Goal: Book appointment/travel/reservation

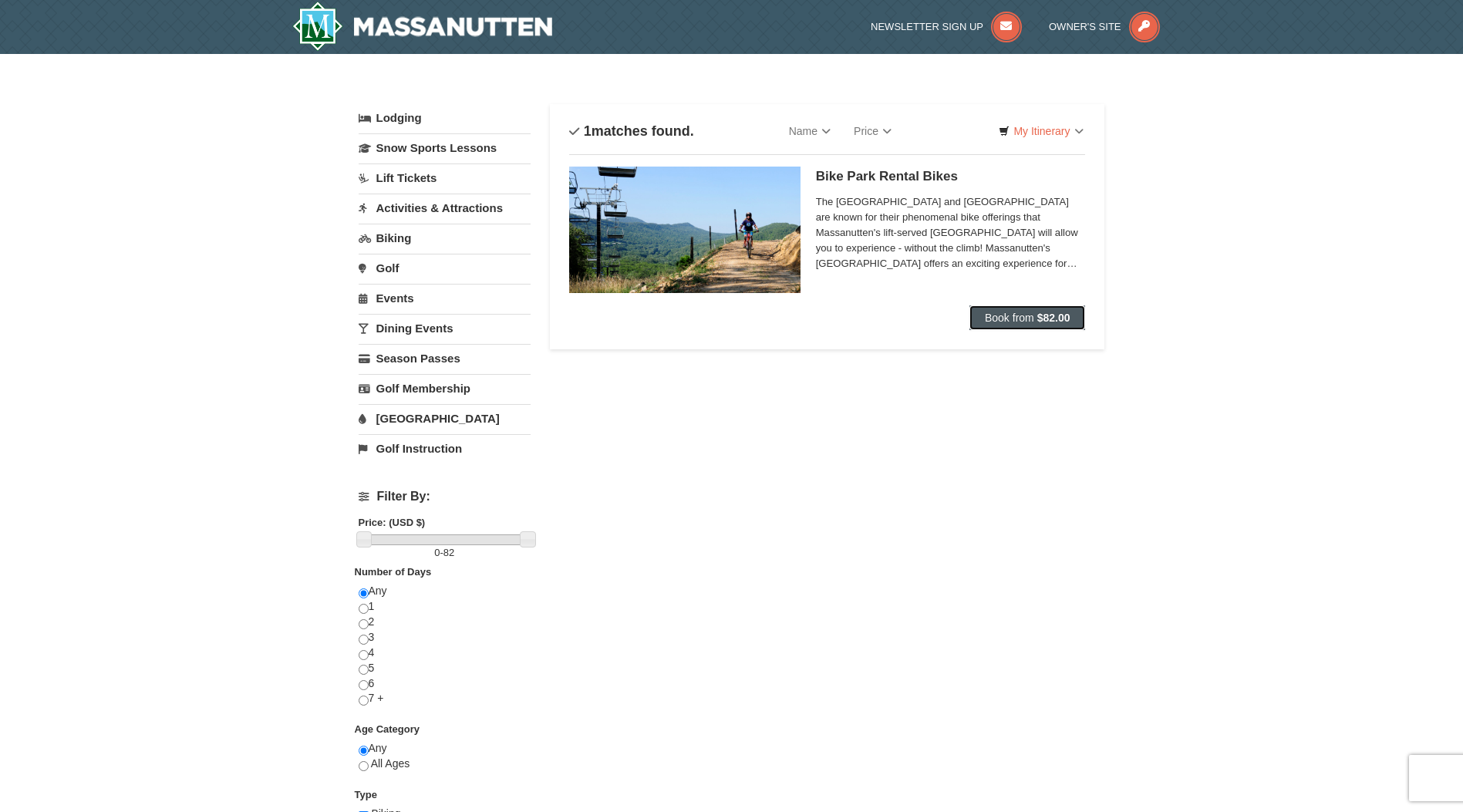
click at [1045, 318] on strong "$82.00" at bounding box center [1054, 318] width 33 height 13
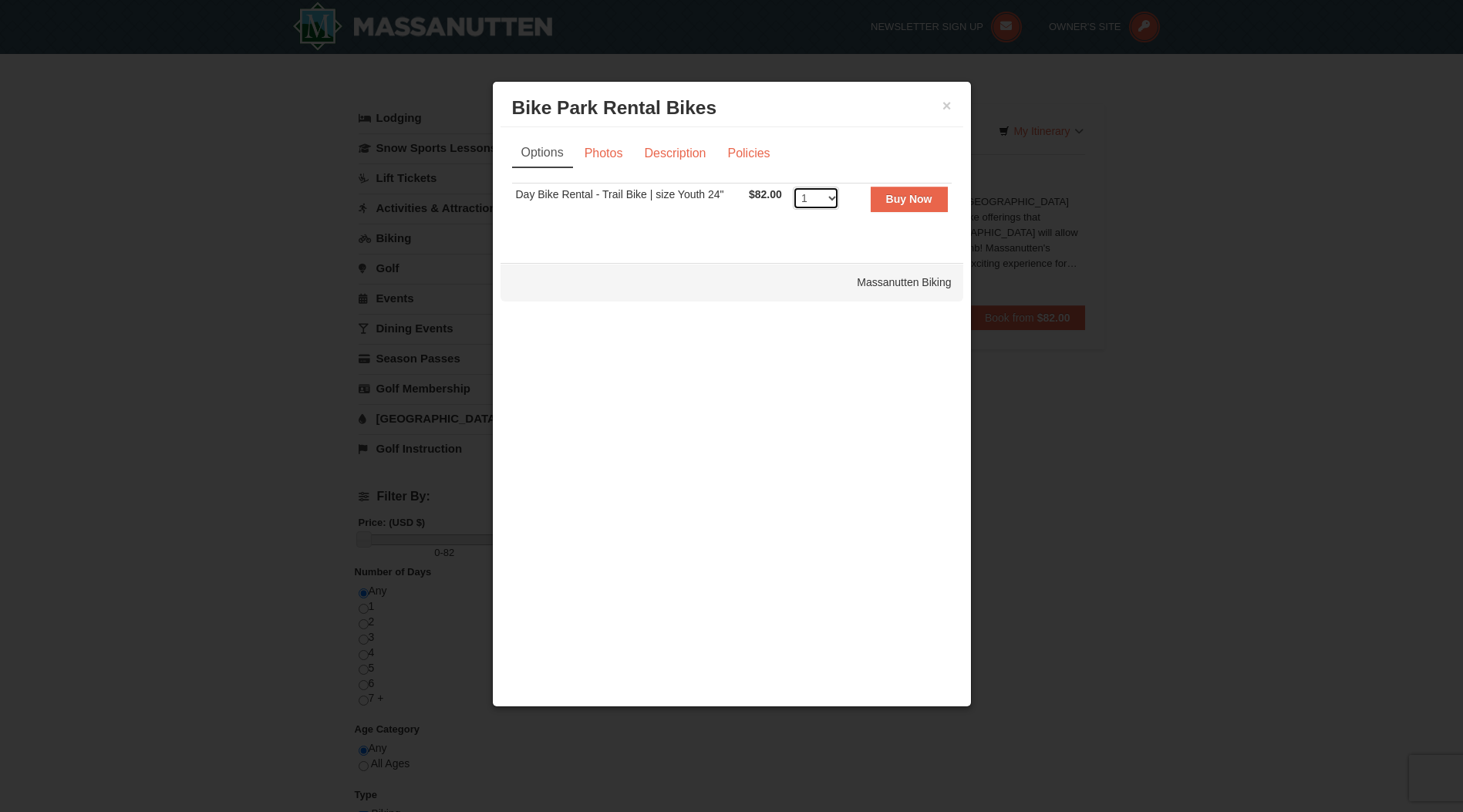
click at [831, 206] on select "1 2" at bounding box center [815, 198] width 46 height 23
select select "2"
click at [793, 186] on select "1 2" at bounding box center [815, 198] width 46 height 23
click at [601, 157] on link "Photos" at bounding box center [604, 153] width 59 height 29
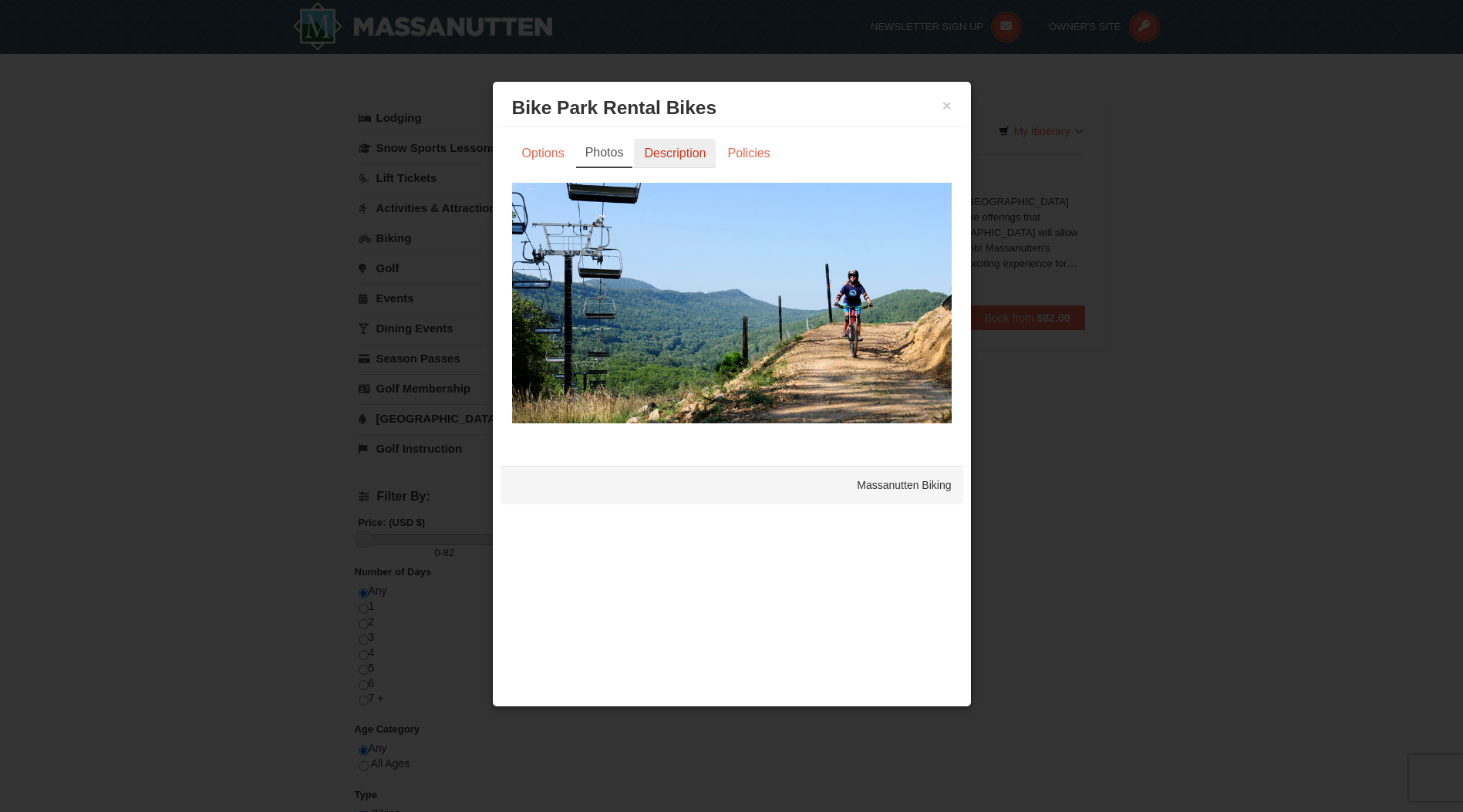
click at [671, 153] on link "Description" at bounding box center [675, 153] width 82 height 29
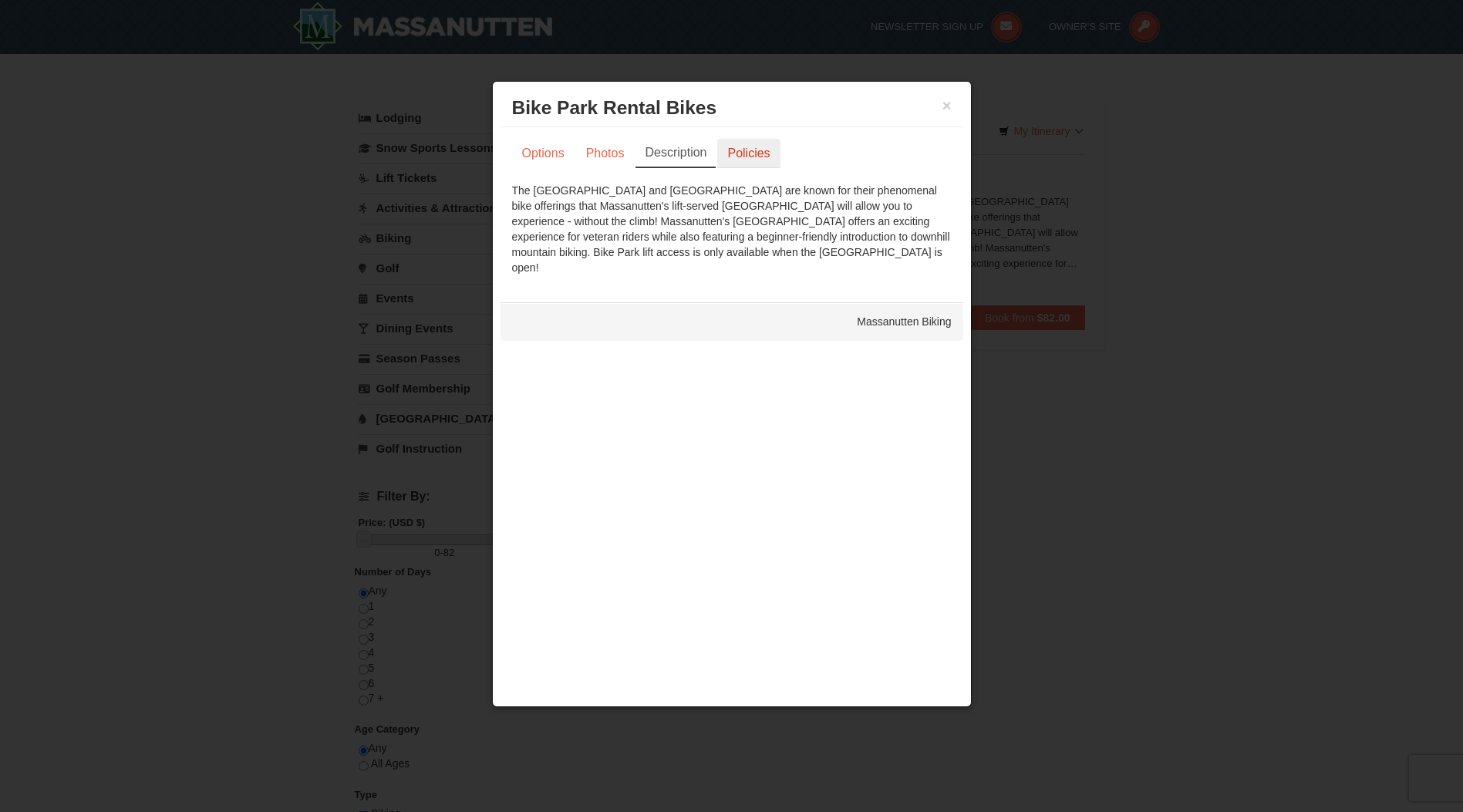
click at [741, 149] on link "Policies" at bounding box center [749, 153] width 62 height 29
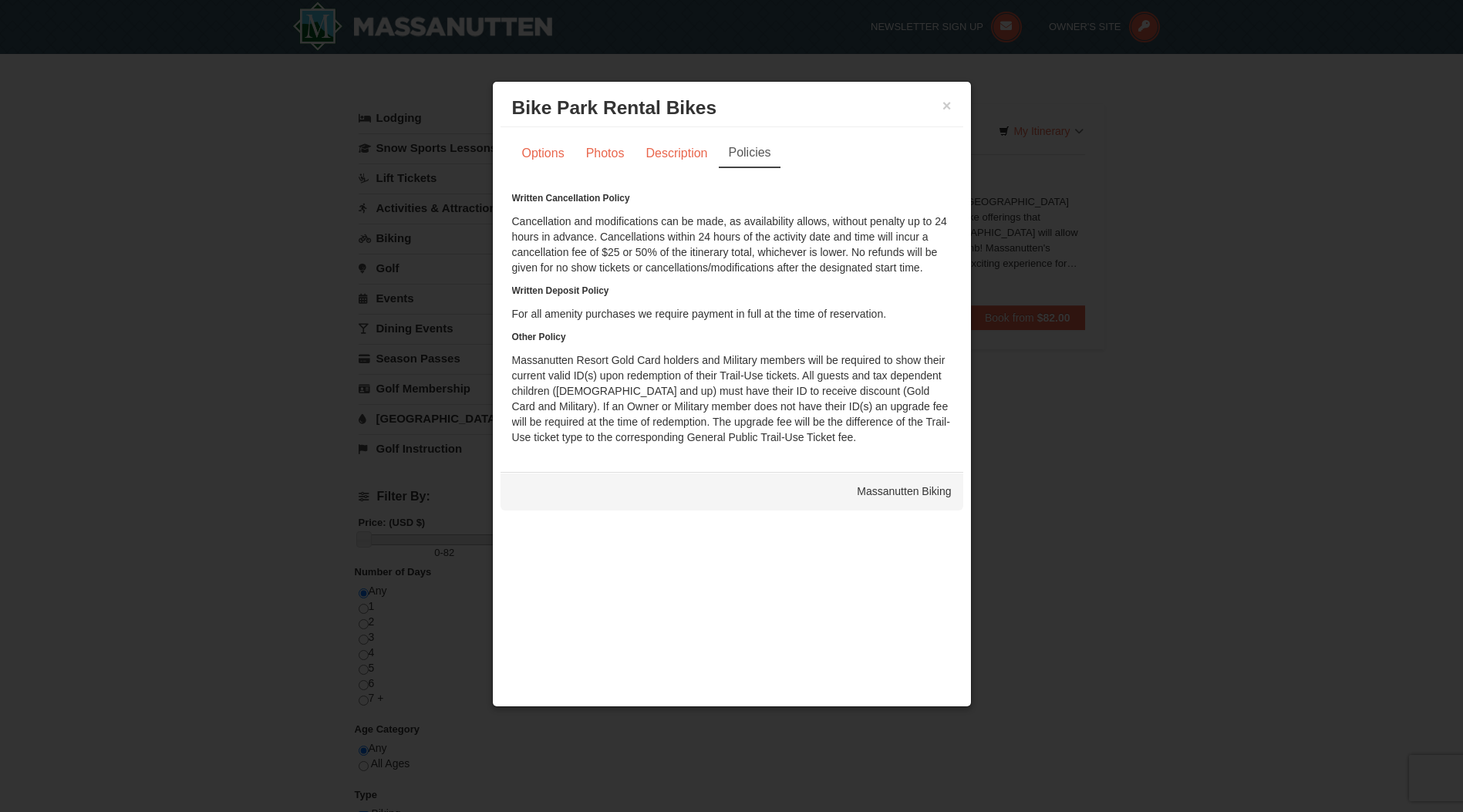
click at [941, 108] on h3 "Bike Park Rental Bikes Massanutten Biking" at bounding box center [732, 108] width 440 height 23
click at [946, 105] on button "×" at bounding box center [947, 105] width 9 height 16
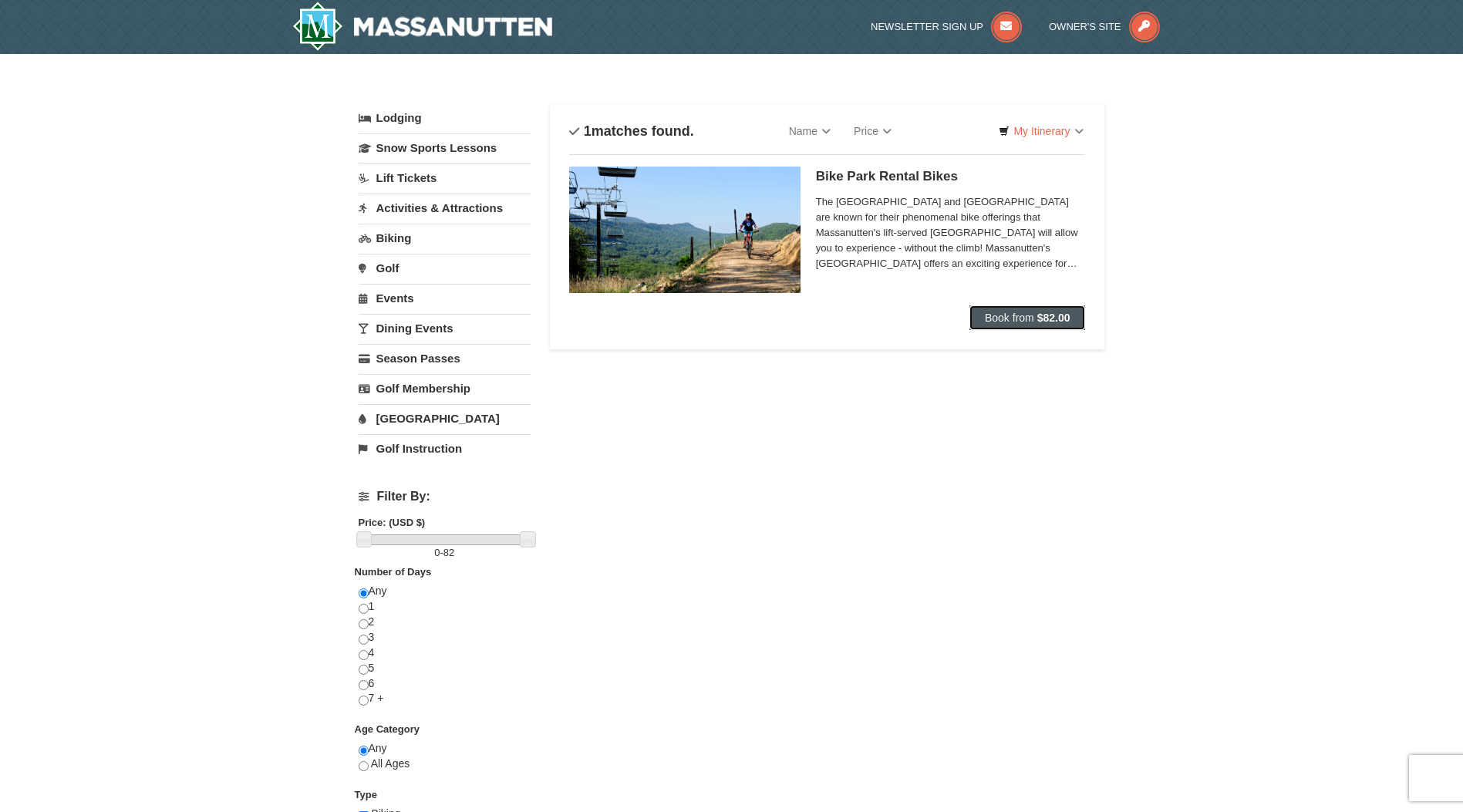
click at [1041, 326] on button "Book from $82.00" at bounding box center [1027, 317] width 116 height 24
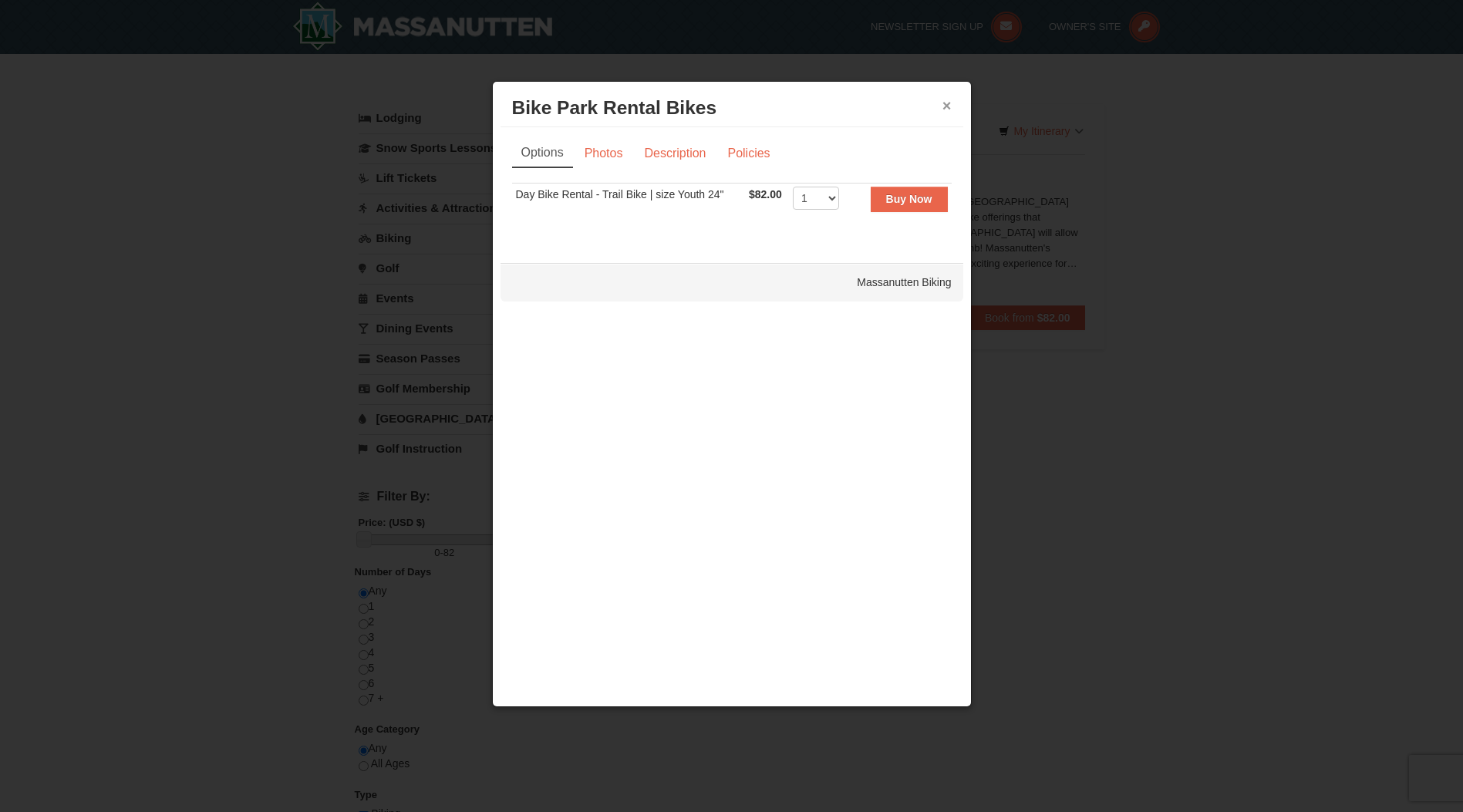
click at [948, 108] on button "×" at bounding box center [947, 105] width 9 height 16
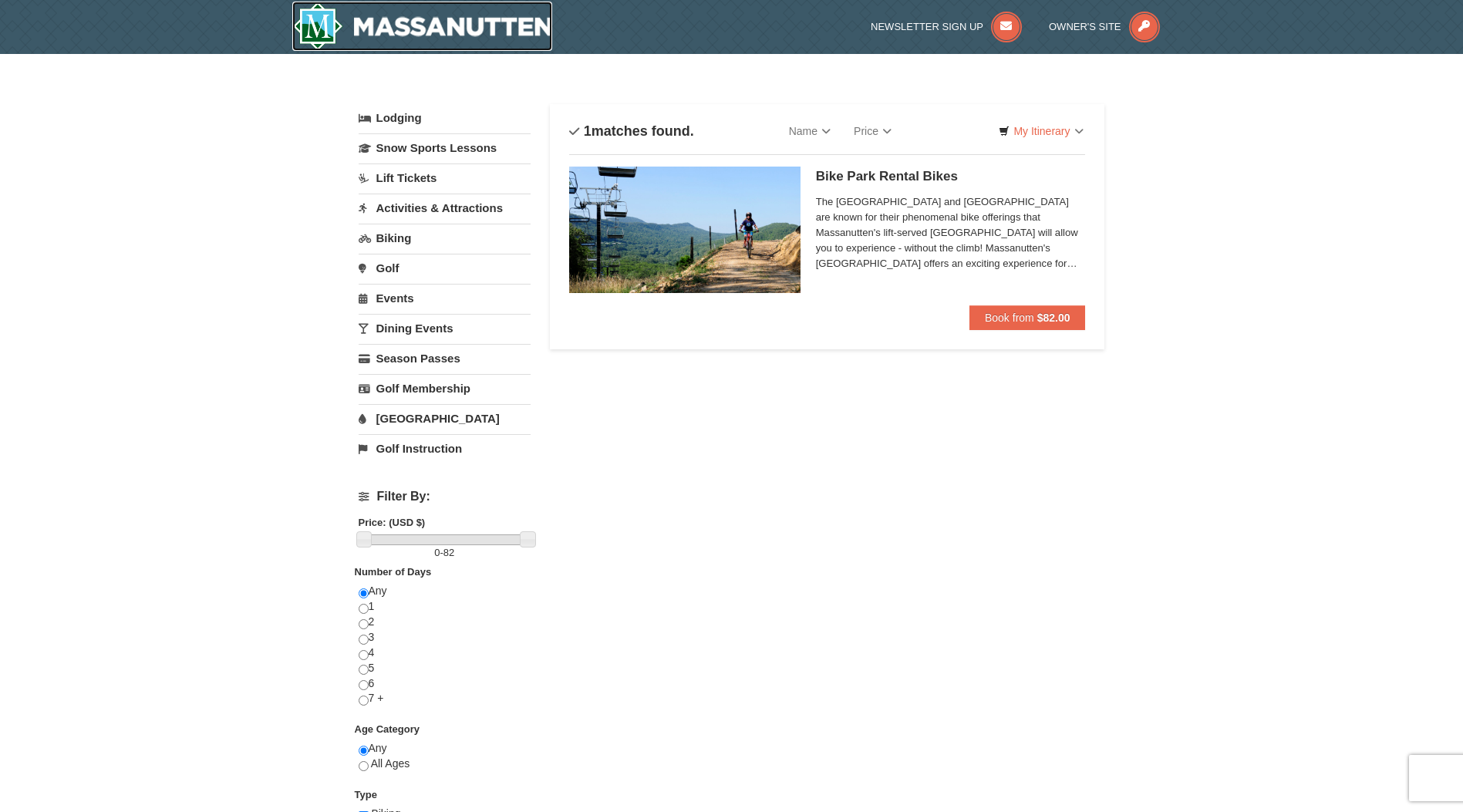
click at [519, 31] on img at bounding box center [422, 26] width 260 height 50
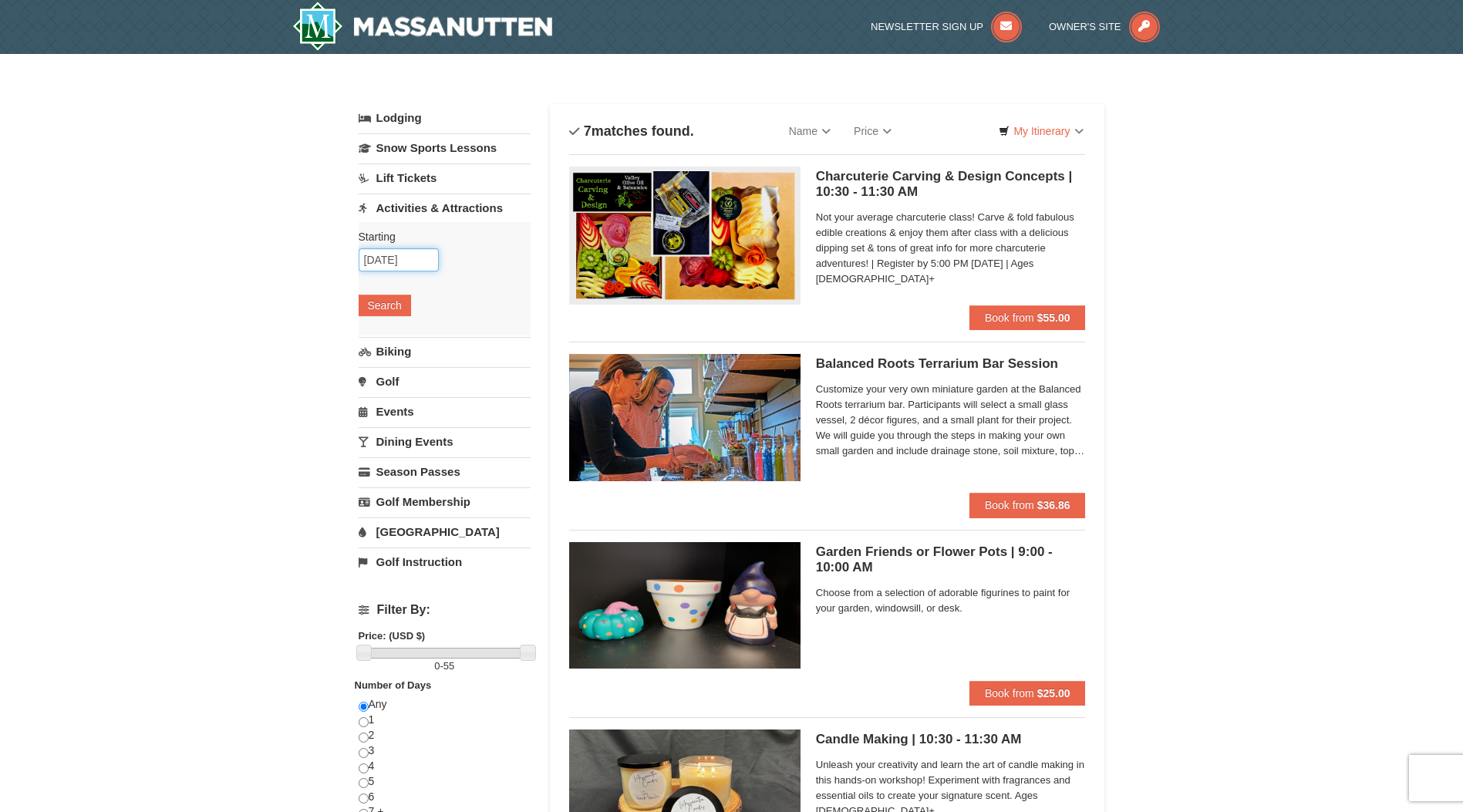
click at [391, 255] on input "[DATE]" at bounding box center [399, 260] width 80 height 23
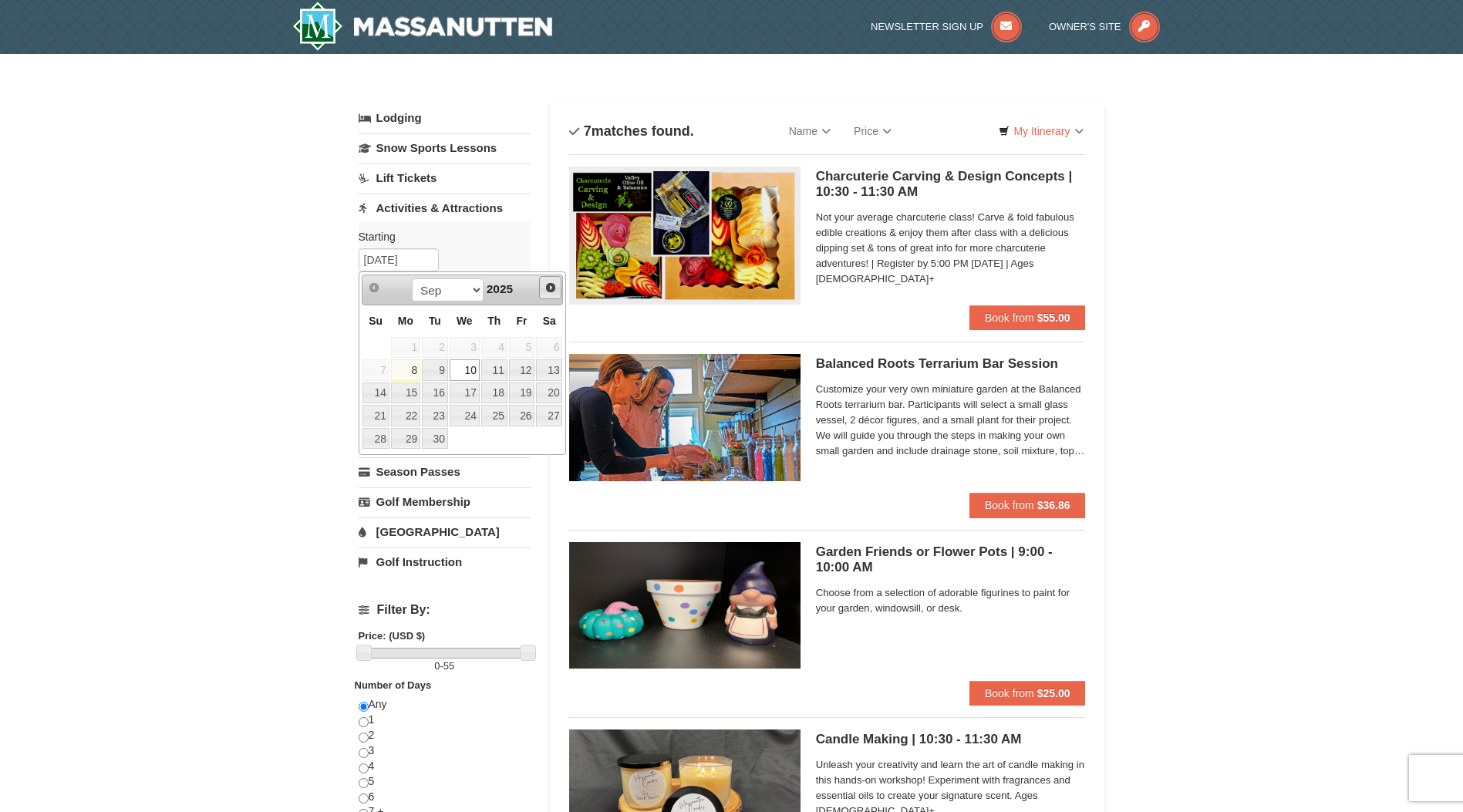
click at [552, 286] on span "Next" at bounding box center [550, 288] width 13 height 13
click at [524, 413] on link "24" at bounding box center [522, 415] width 26 height 21
type input "[DATE]"
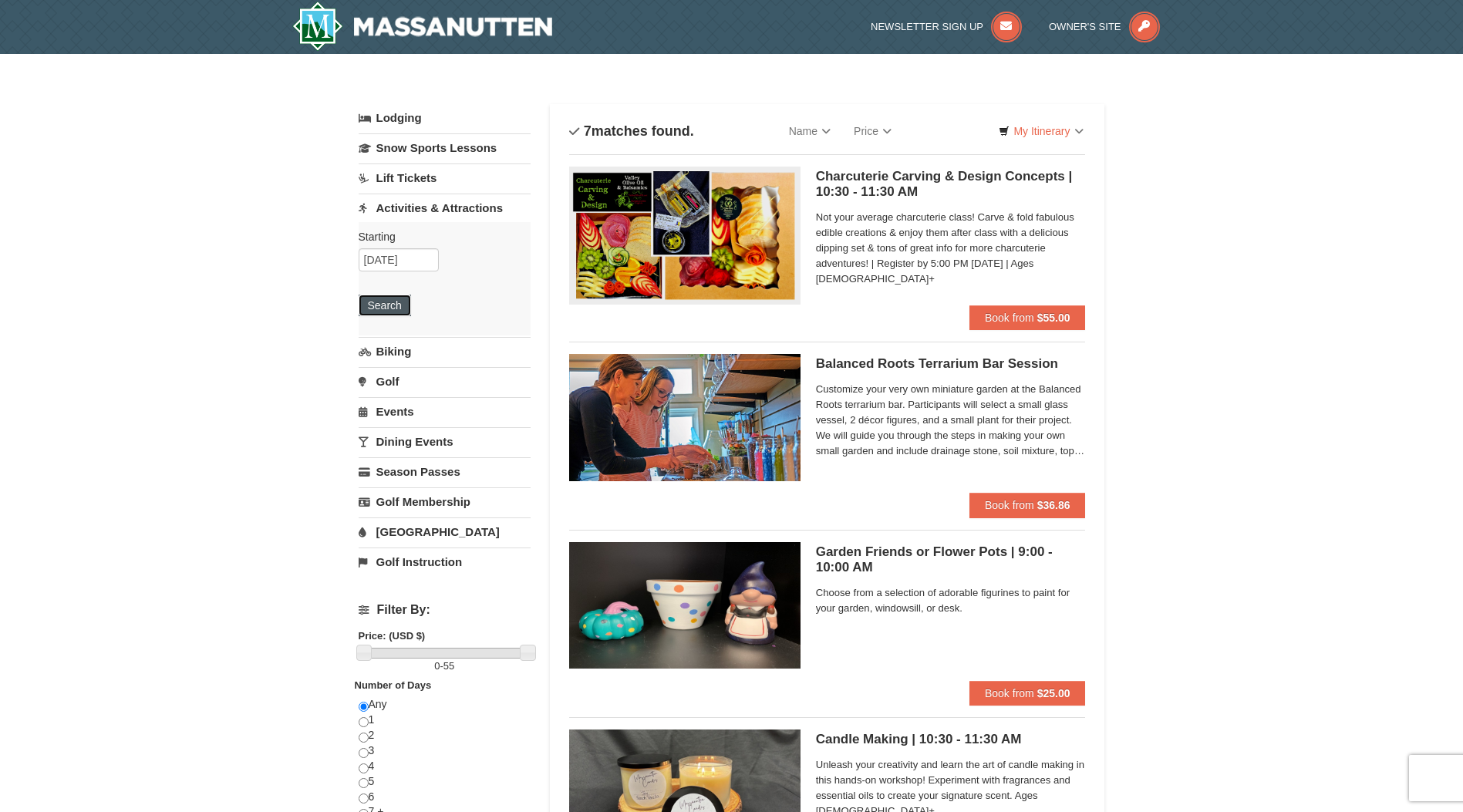
click at [383, 308] on button "Search" at bounding box center [385, 305] width 53 height 21
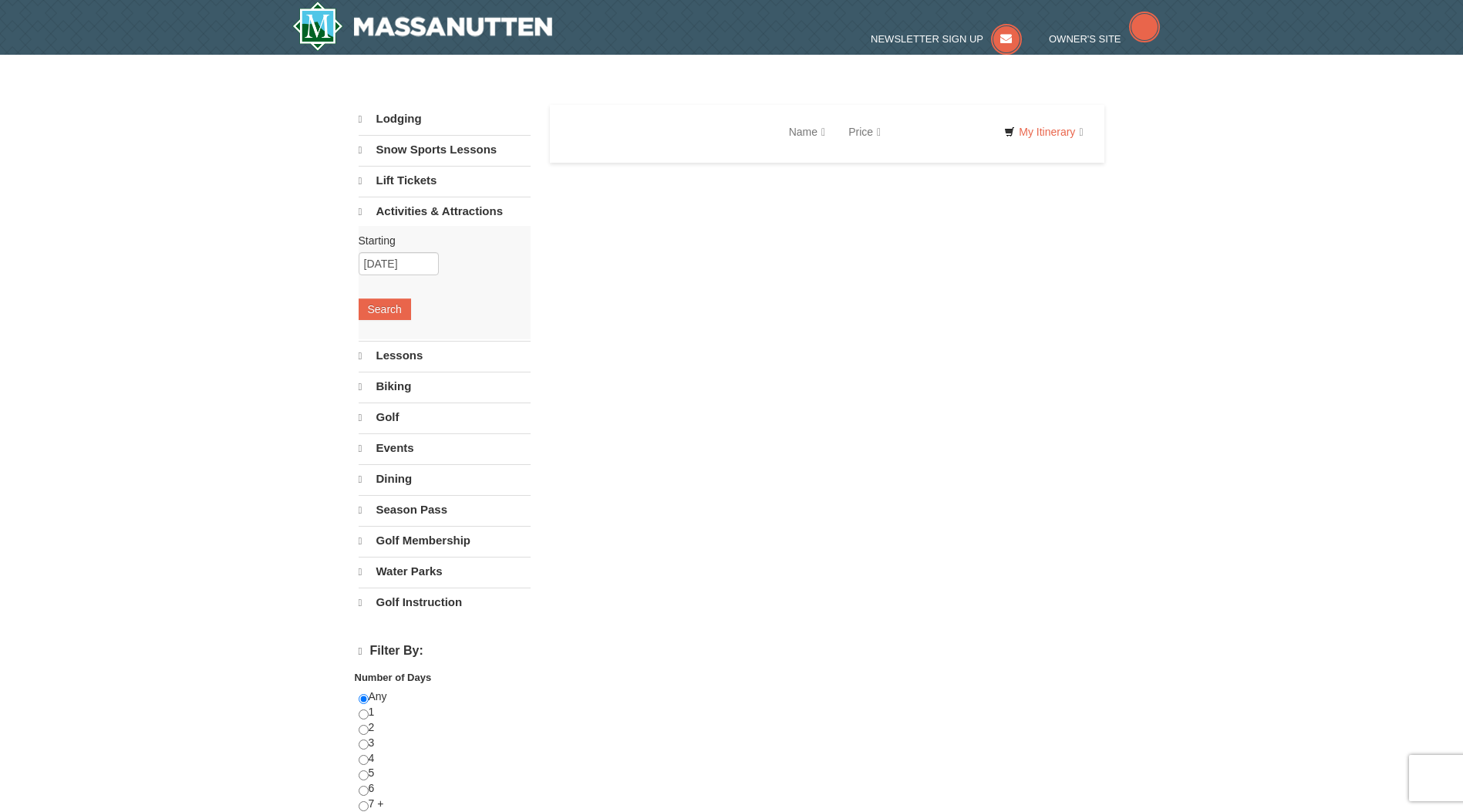
select select "9"
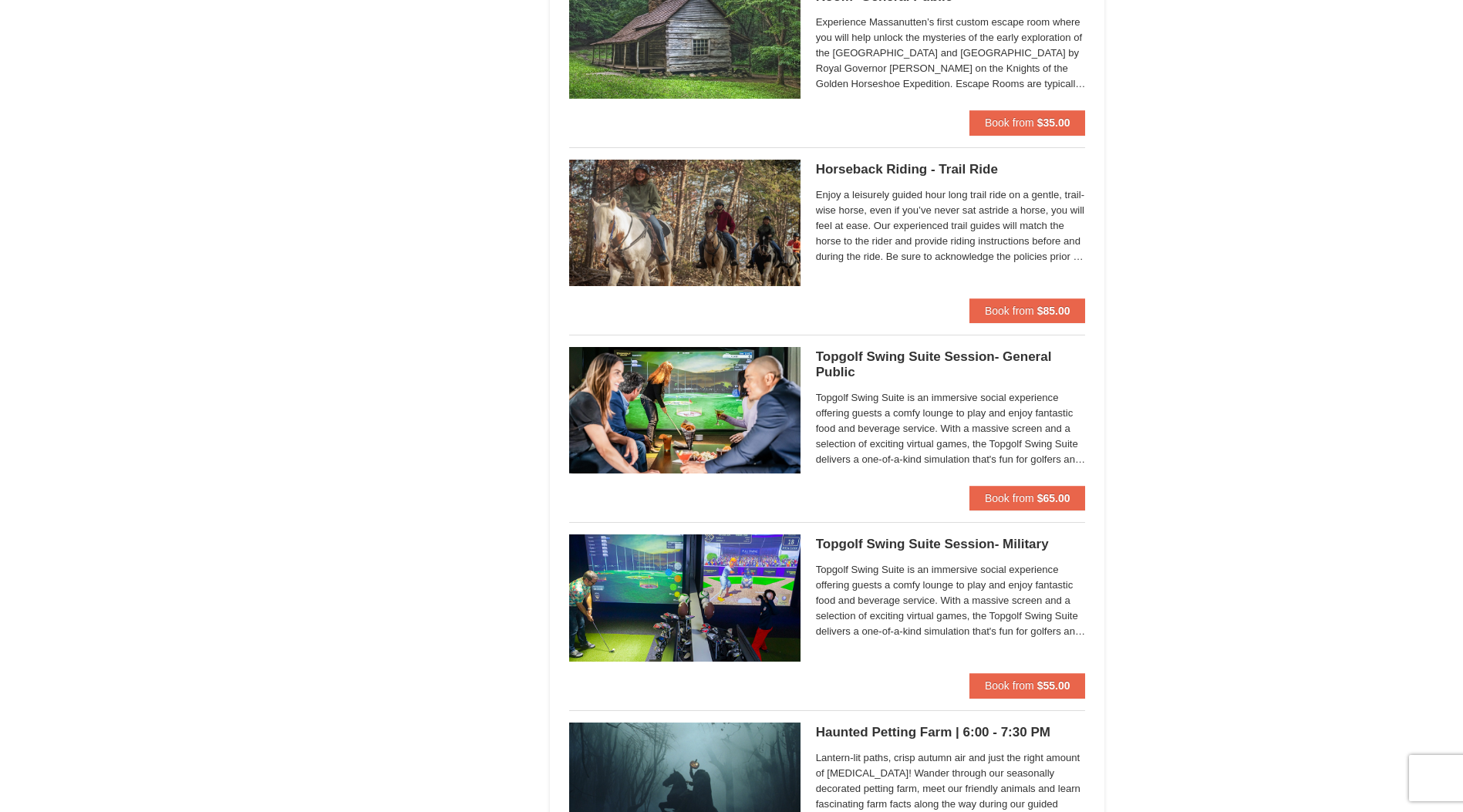
scroll to position [2082, 0]
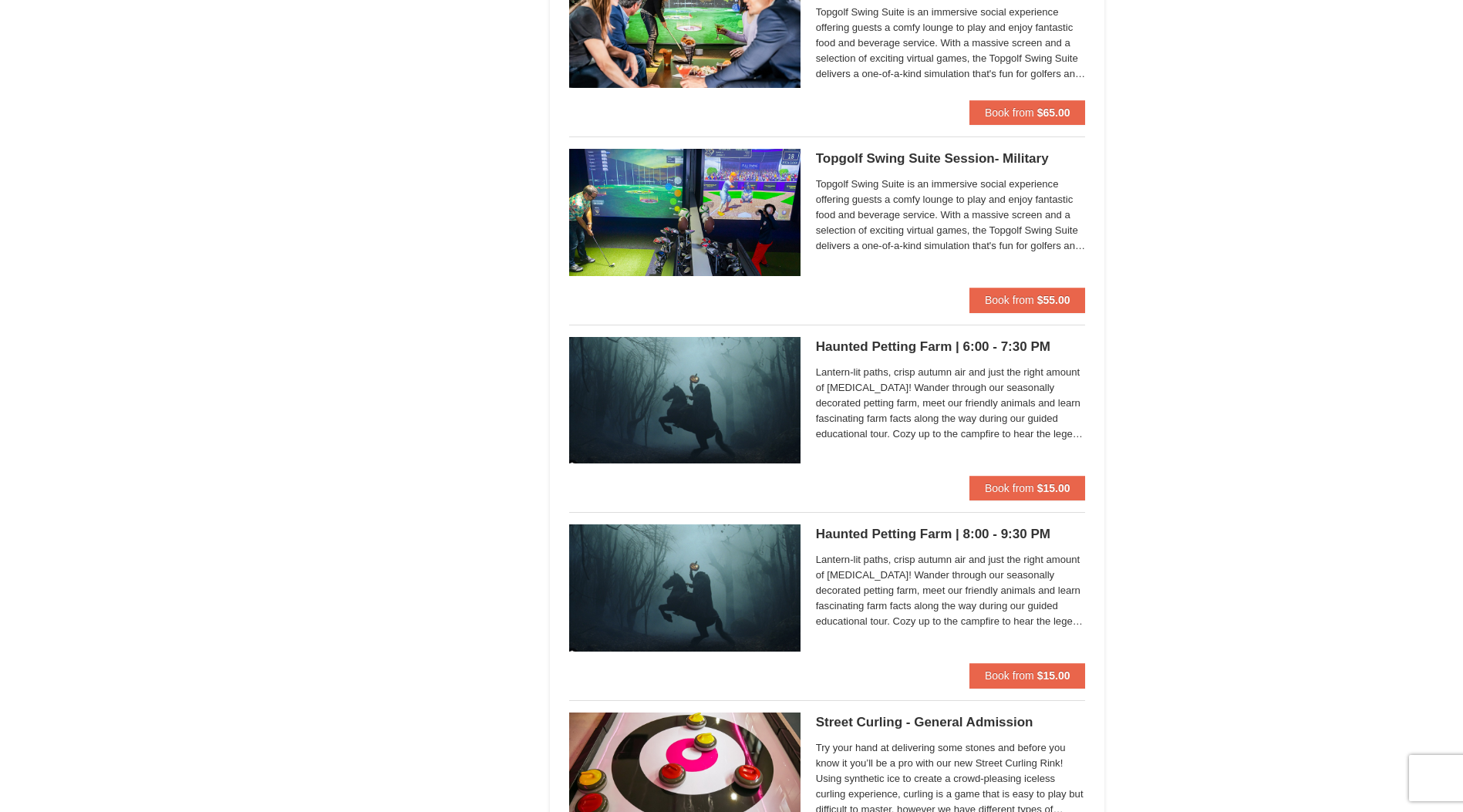
click at [936, 353] on h5 "Haunted Petting Farm | 6:00 - 7:30 PM Woodstone Meadows Stable and Petting Farm" at bounding box center [951, 347] width 270 height 16
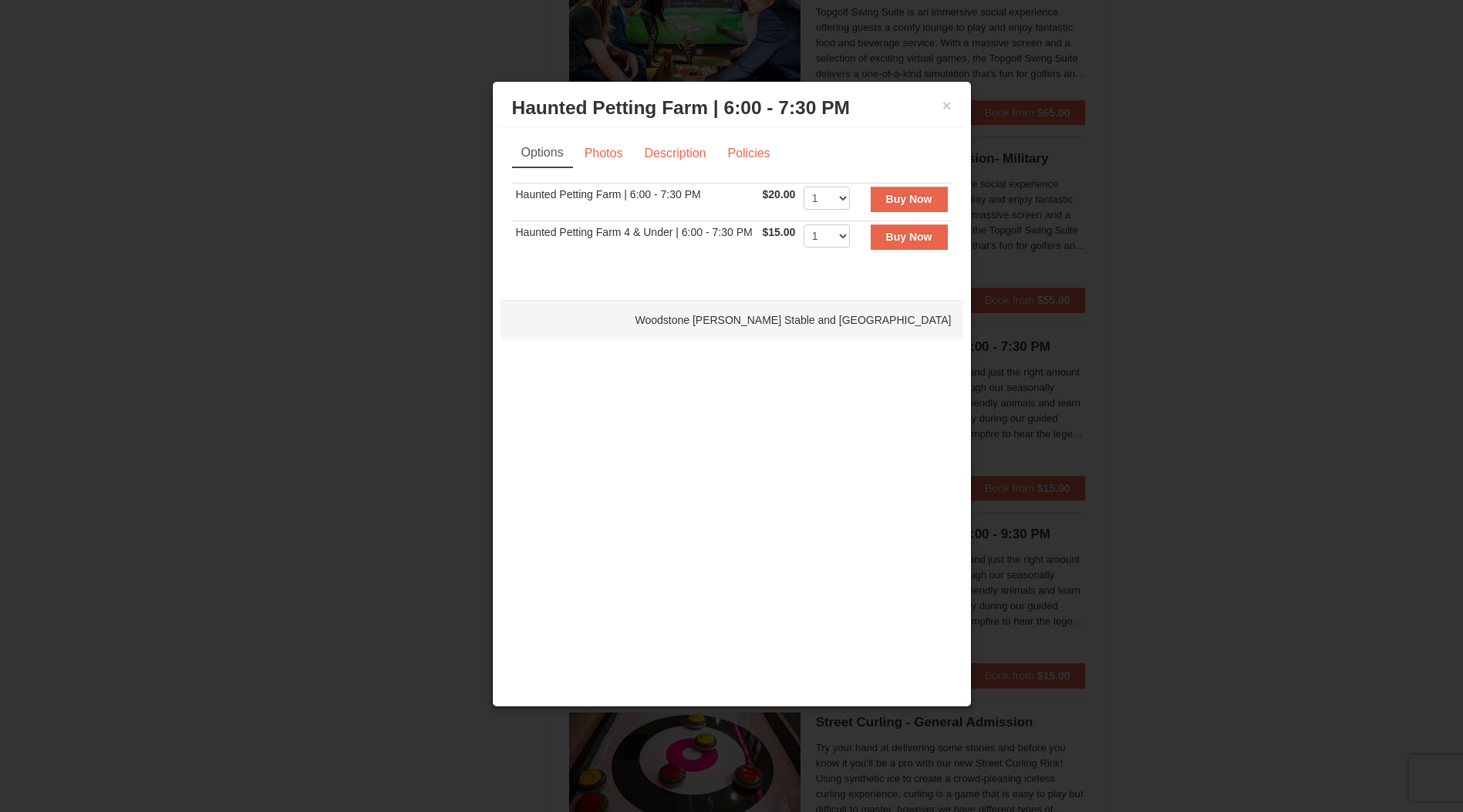
click at [952, 103] on div "× Haunted Petting Farm | 6:00 - 7:30 PM Woodstone Meadows Stable and Petting Fa…" at bounding box center [732, 108] width 463 height 38
click at [949, 107] on button "×" at bounding box center [947, 105] width 9 height 16
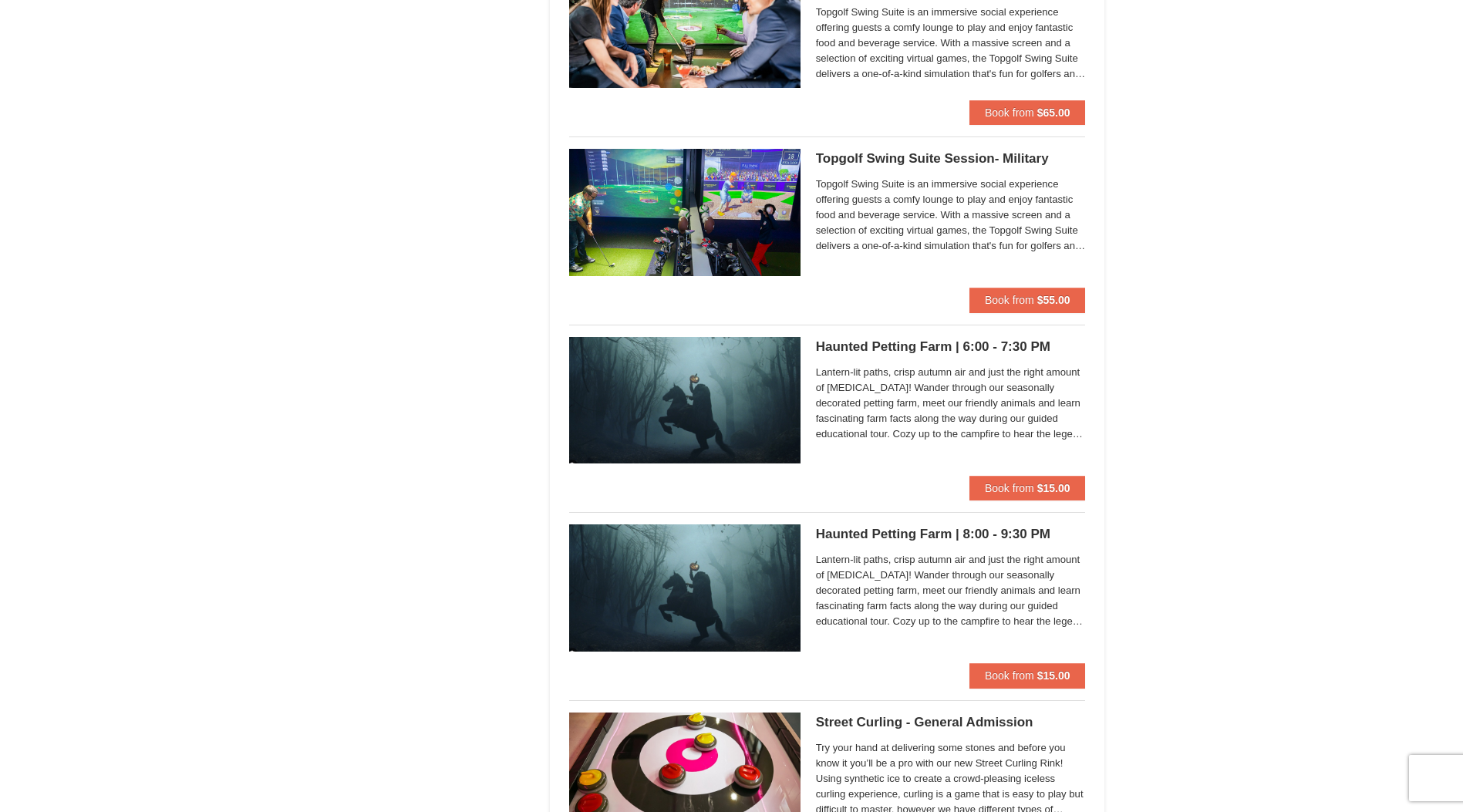
click at [783, 355] on img at bounding box center [685, 401] width 231 height 127
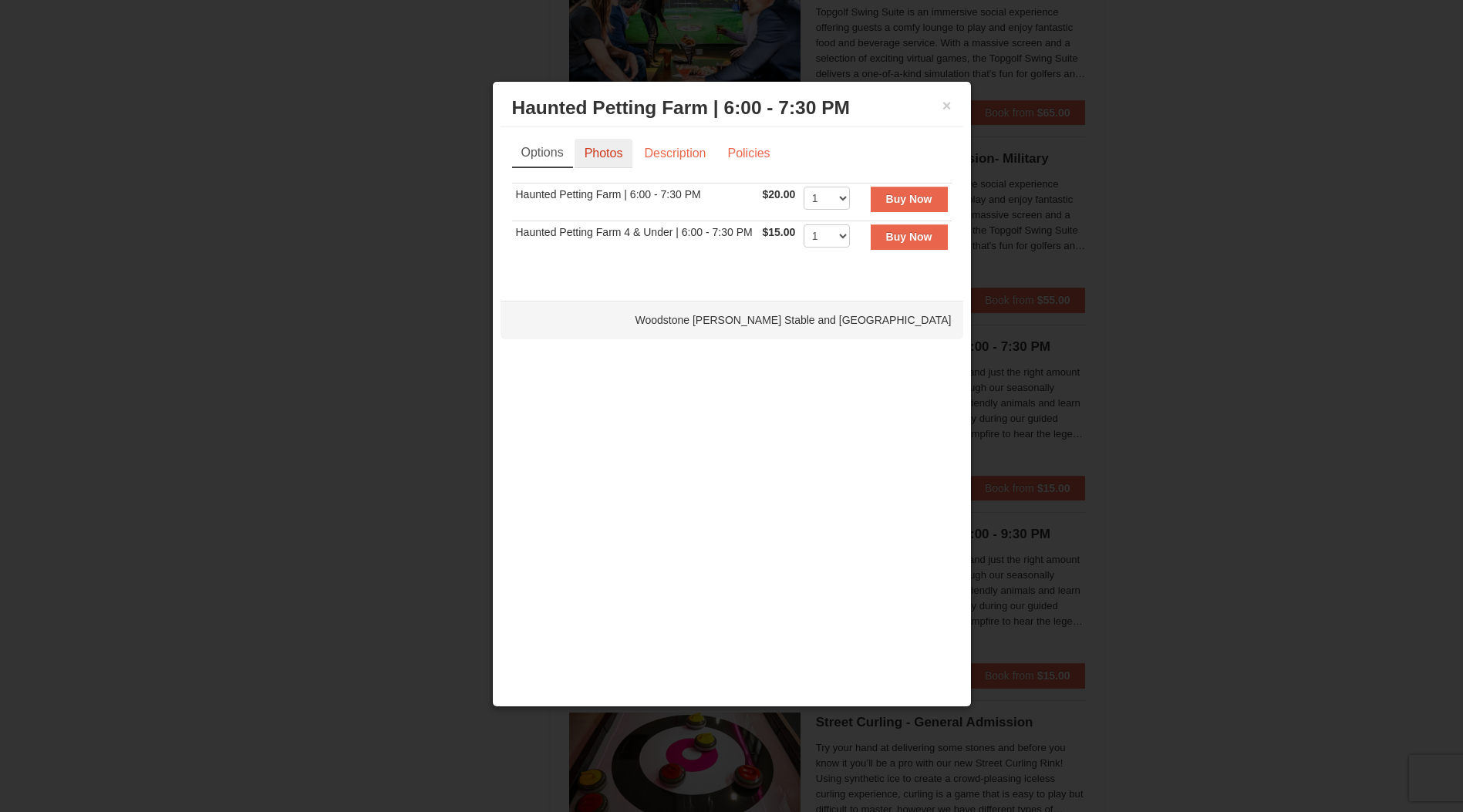
click at [605, 150] on link "Photos" at bounding box center [604, 153] width 59 height 29
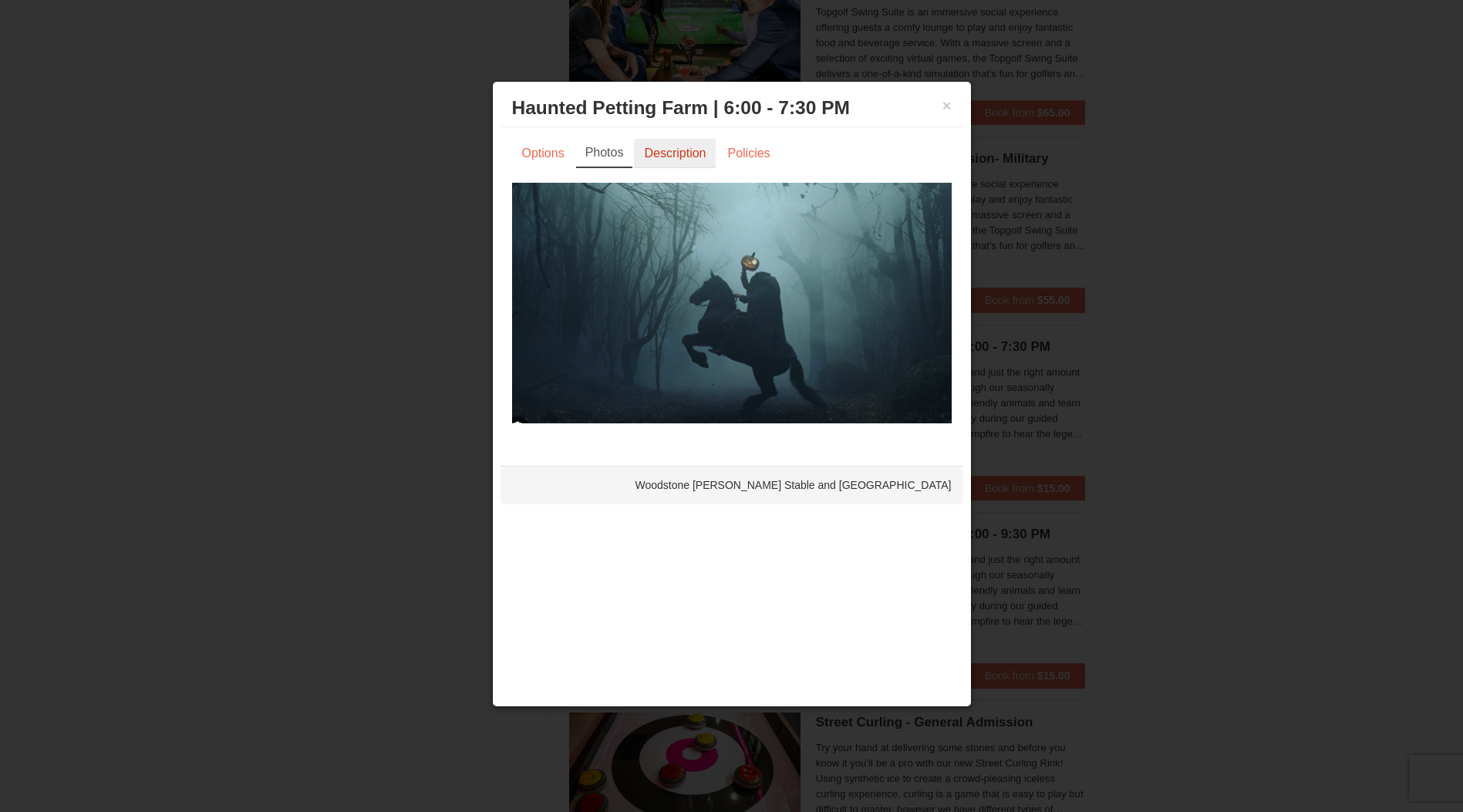
click at [661, 159] on link "Description" at bounding box center [675, 153] width 82 height 29
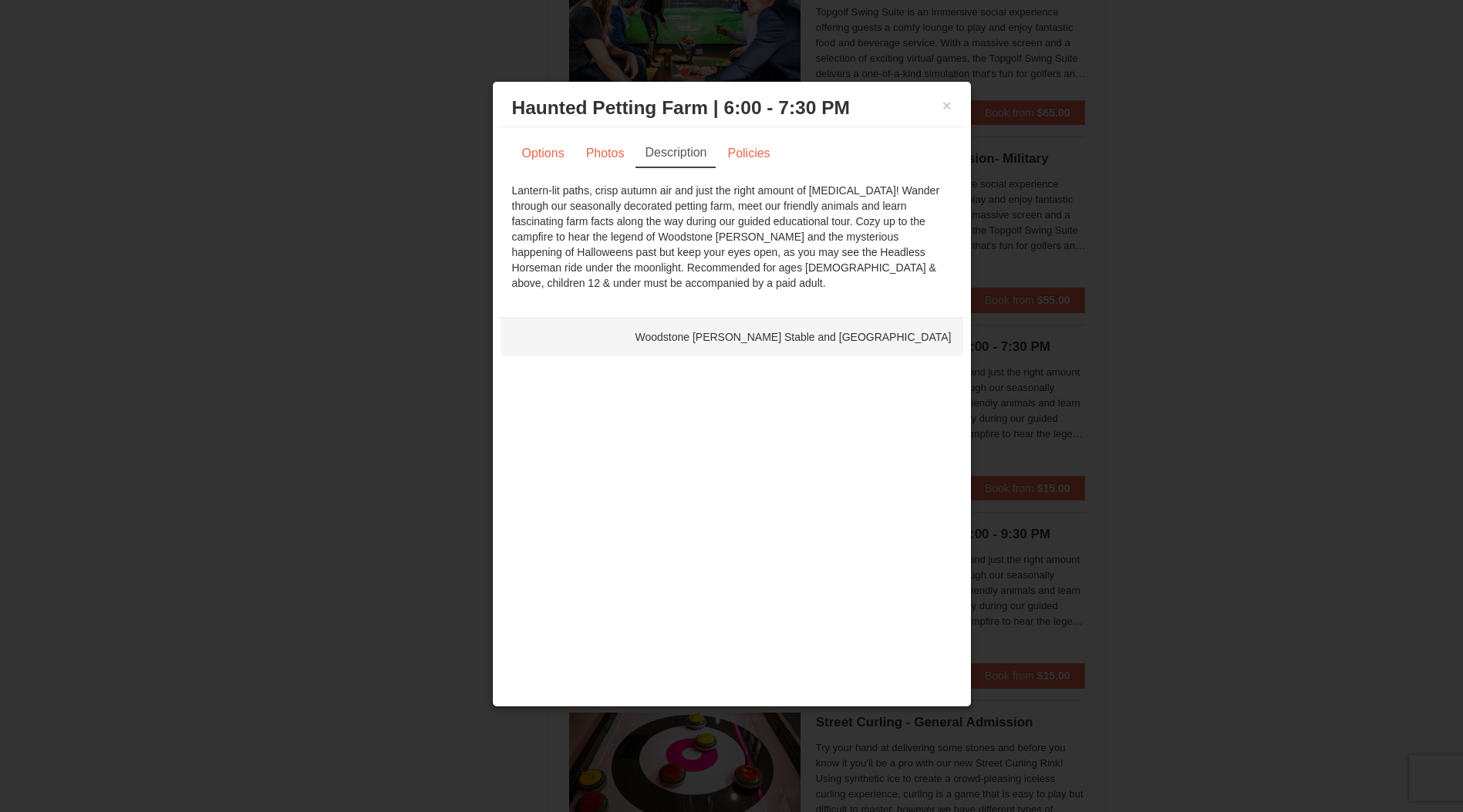
click at [954, 103] on div "× Haunted Petting Farm | 6:00 - 7:30 PM Woodstone Meadows Stable and Petting Fa…" at bounding box center [732, 108] width 463 height 38
click at [950, 109] on button "×" at bounding box center [947, 105] width 9 height 16
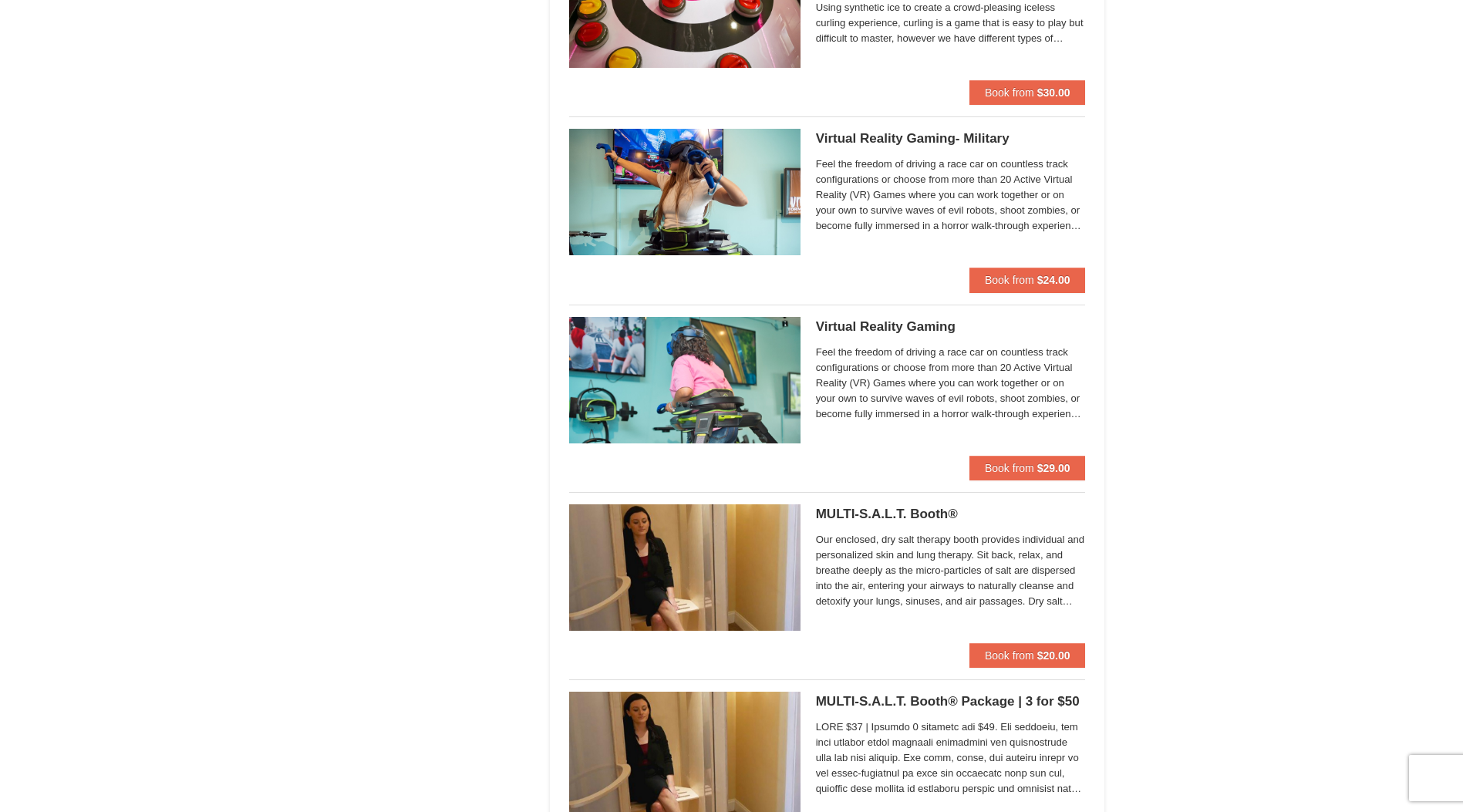
scroll to position [3315, 0]
